Goal: Information Seeking & Learning: Learn about a topic

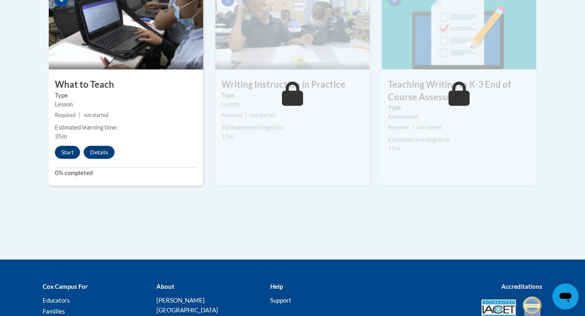
scroll to position [491, 0]
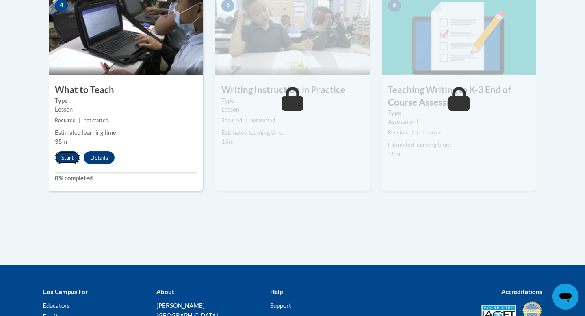
click at [73, 158] on button "Start" at bounding box center [67, 157] width 25 height 13
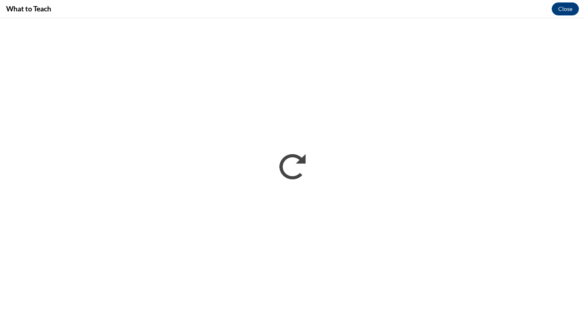
scroll to position [0, 0]
